Goal: Task Accomplishment & Management: Manage account settings

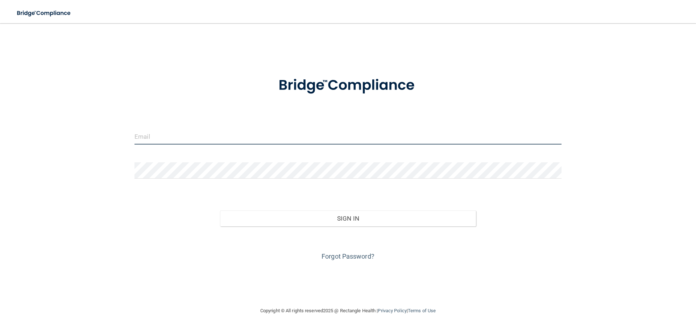
click at [152, 135] on input "email" at bounding box center [348, 136] width 427 height 16
type input "[EMAIL_ADDRESS][DOMAIN_NAME]"
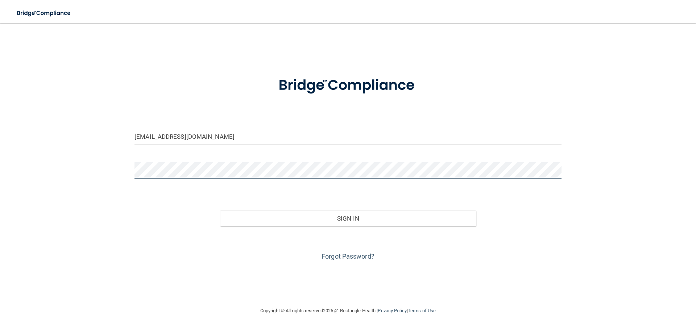
click at [220, 211] on button "Sign In" at bounding box center [348, 219] width 256 height 16
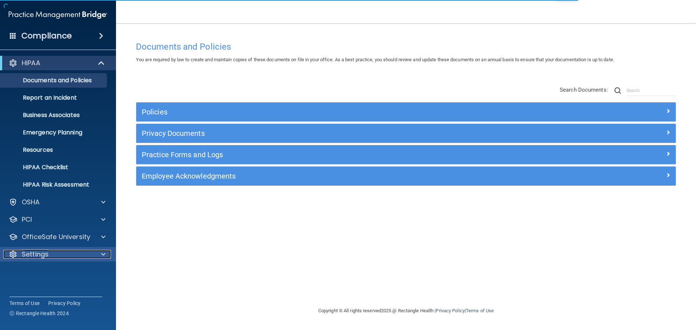
click at [65, 253] on div "Settings" at bounding box center [48, 254] width 90 height 9
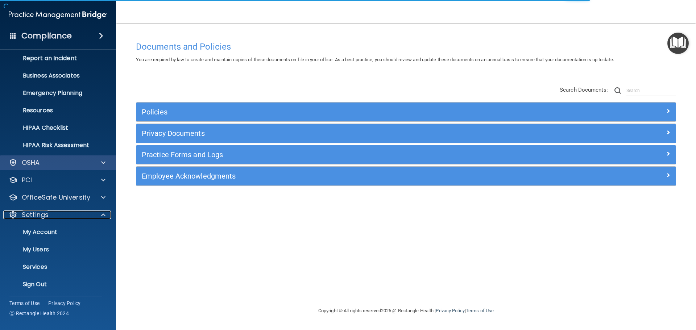
scroll to position [40, 0]
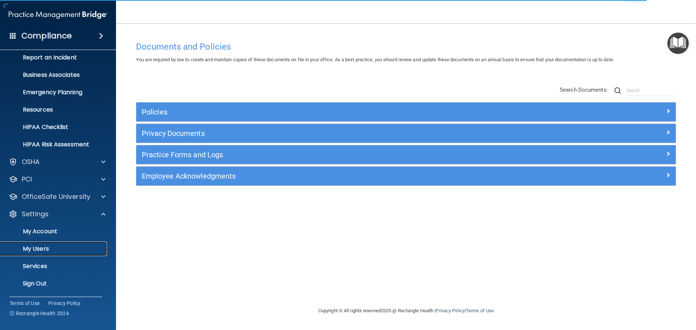
click at [38, 252] on p "My Users" at bounding box center [54, 248] width 99 height 7
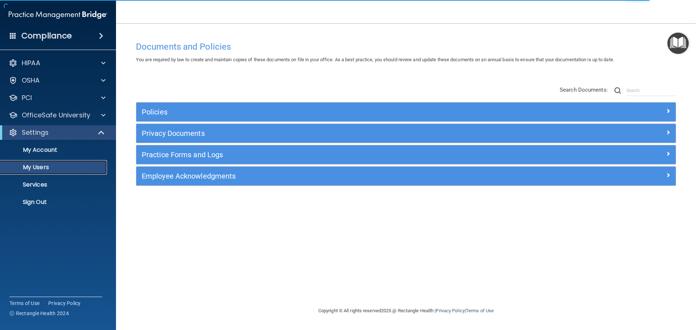
select select "20"
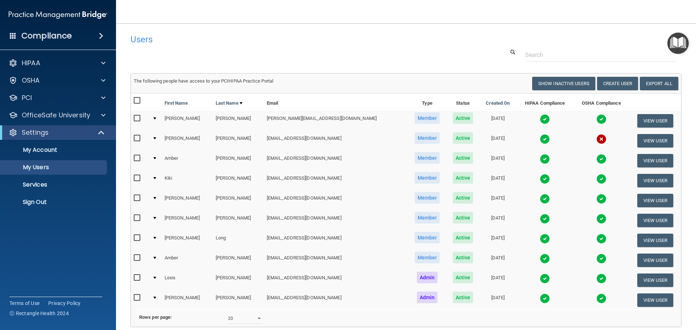
click at [540, 138] on img at bounding box center [545, 139] width 10 height 10
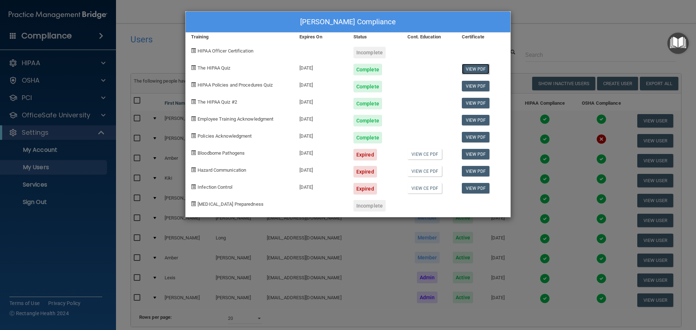
click at [475, 70] on link "View PDF" at bounding box center [476, 69] width 28 height 11
click at [470, 87] on link "View PDF" at bounding box center [476, 86] width 28 height 11
click at [476, 106] on link "View PDF" at bounding box center [476, 103] width 28 height 11
click at [474, 123] on link "View PDF" at bounding box center [476, 120] width 28 height 11
click at [471, 136] on link "View PDF" at bounding box center [476, 137] width 28 height 11
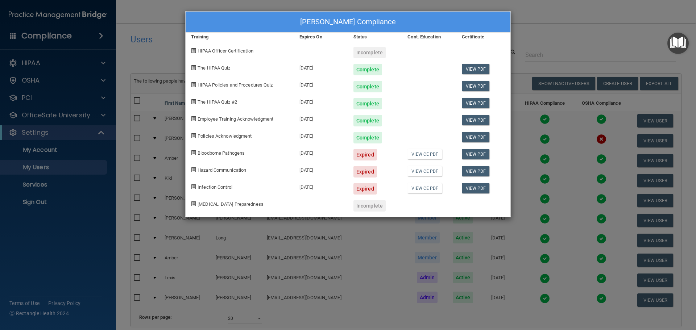
click at [564, 22] on div "[PERSON_NAME] Compliance Training Expires On Status Cont. Education Certificate…" at bounding box center [348, 165] width 696 height 330
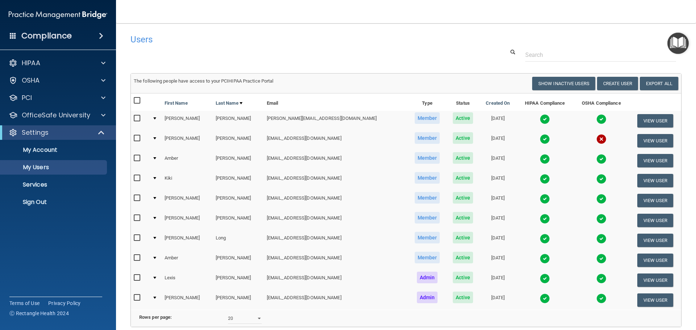
click at [540, 158] on img at bounding box center [545, 159] width 10 height 10
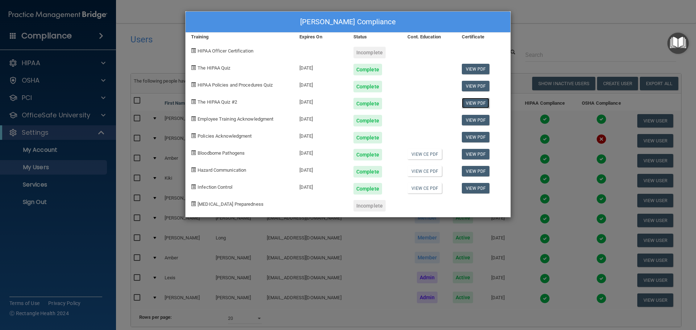
click at [466, 105] on link "View PDF" at bounding box center [476, 103] width 28 height 11
click at [476, 157] on link "View PDF" at bounding box center [476, 154] width 28 height 11
click at [478, 169] on link "View PDF" at bounding box center [476, 171] width 28 height 11
click at [467, 188] on link "View PDF" at bounding box center [476, 188] width 28 height 11
click at [534, 4] on div "[PERSON_NAME] Compliance Training Expires On Status Cont. Education Certificate…" at bounding box center [348, 165] width 696 height 330
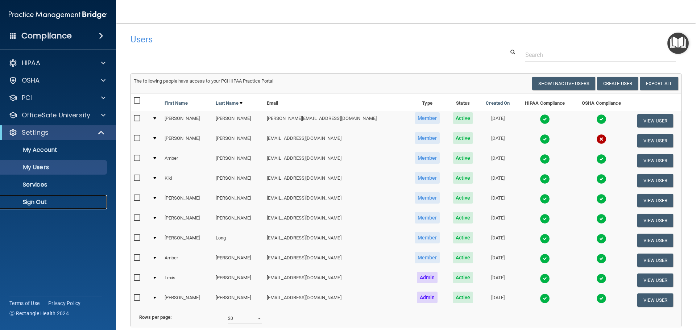
click at [63, 202] on p "Sign Out" at bounding box center [54, 202] width 99 height 7
